Goal: Find specific page/section: Find specific page/section

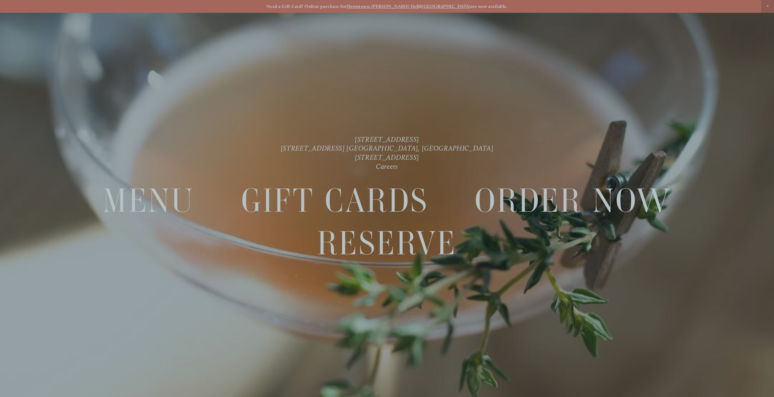
scroll to position [13, 0]
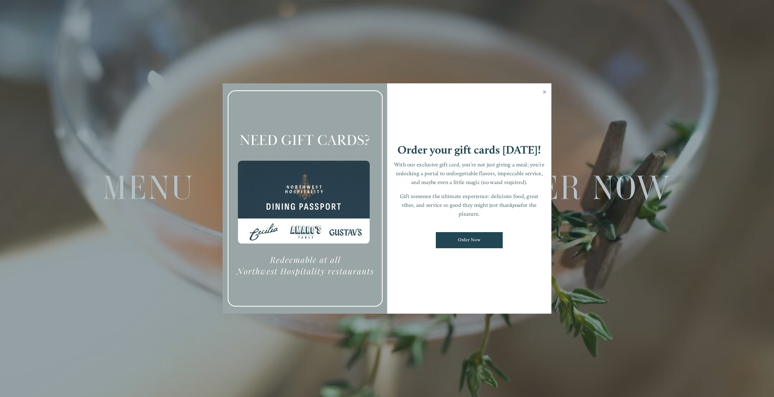
click at [543, 92] on link "Close" at bounding box center [545, 92] width 12 height 17
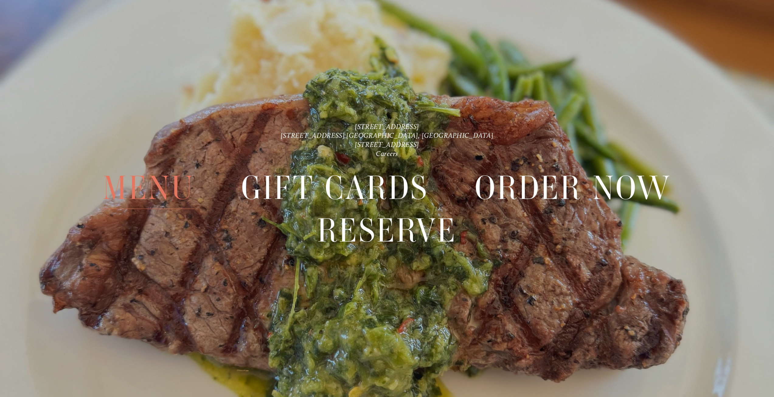
click at [143, 189] on span "Menu" at bounding box center [149, 187] width 92 height 42
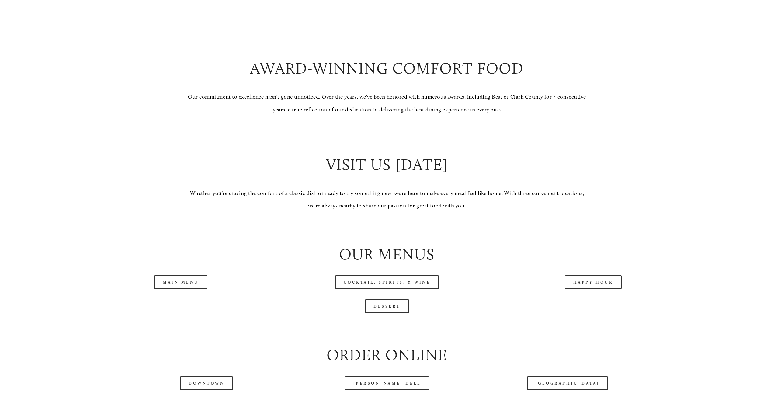
scroll to position [700, 0]
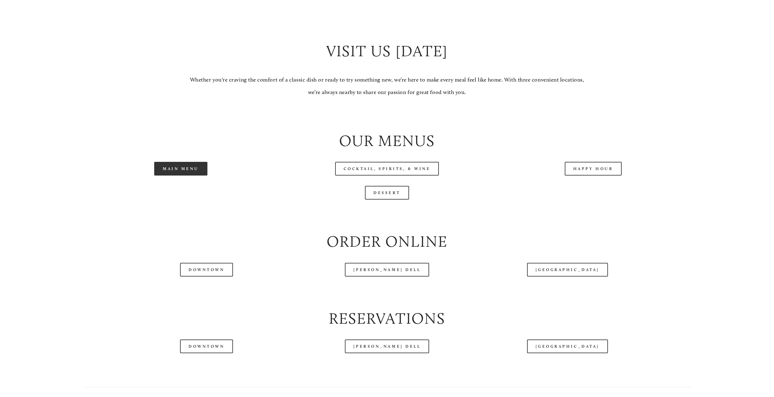
click at [184, 168] on link "Main Menu" at bounding box center [180, 169] width 53 height 14
